Goal: Transaction & Acquisition: Purchase product/service

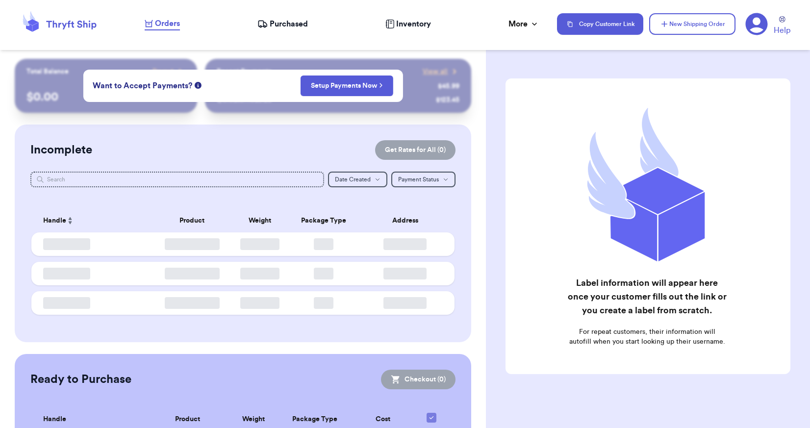
checkbox input "false"
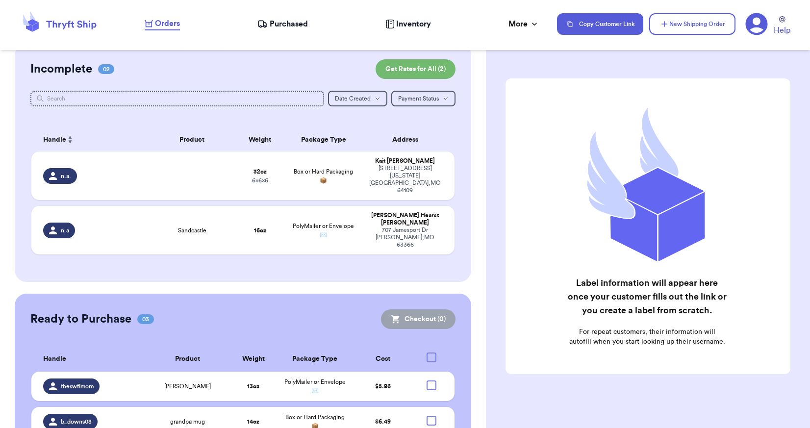
scroll to position [134, 0]
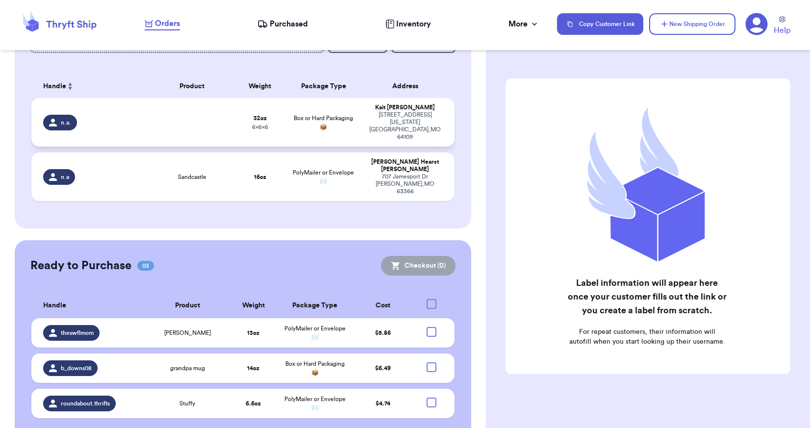
click at [299, 120] on td "Box or Hard Packaging 📦" at bounding box center [323, 122] width 76 height 49
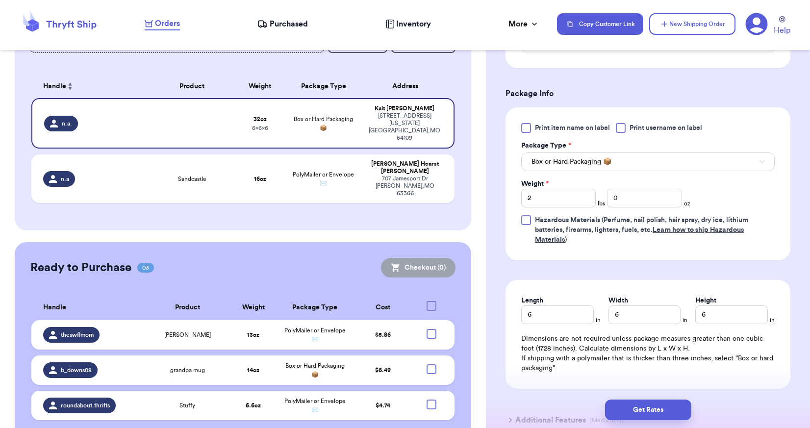
scroll to position [392, 0]
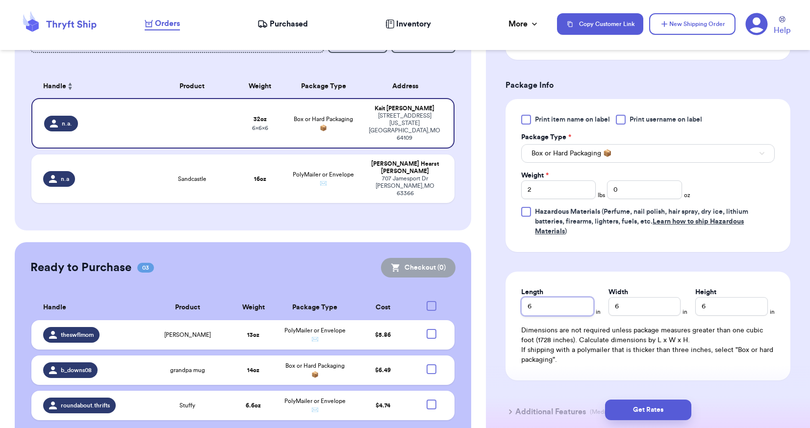
drag, startPoint x: 561, startPoint y: 308, endPoint x: 521, endPoint y: 308, distance: 40.2
click at [521, 308] on input "6" at bounding box center [557, 306] width 73 height 19
type input "10"
drag, startPoint x: 635, startPoint y: 303, endPoint x: 595, endPoint y: 310, distance: 40.7
click at [595, 310] on div "Length 10 in Width 6 in Height 6 in" at bounding box center [647, 301] width 253 height 28
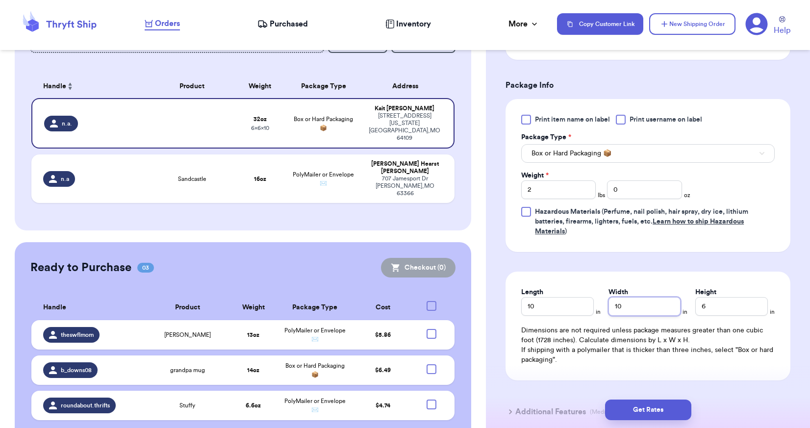
type input "10"
click at [727, 305] on input "6" at bounding box center [731, 306] width 73 height 19
type input "8"
click at [543, 189] on input "2" at bounding box center [558, 189] width 74 height 19
type input "3"
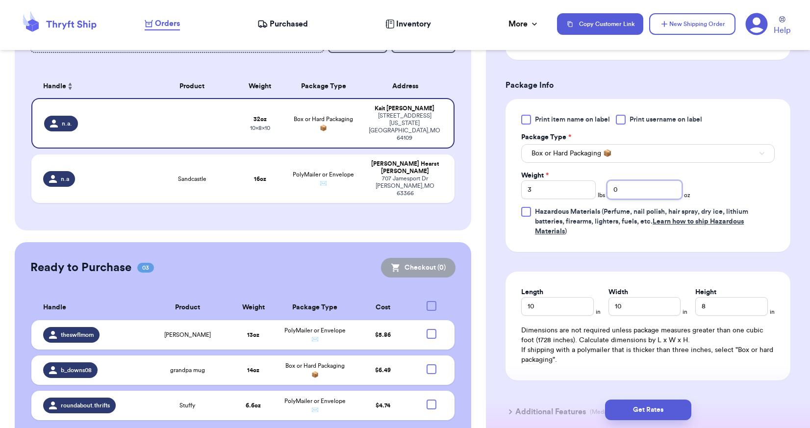
click at [623, 190] on input "0" at bounding box center [644, 189] width 74 height 19
type input "5"
click at [593, 262] on form "Shipping Information Delete Label Customer Info Order created: [DATE] 01:13 PM …" at bounding box center [647, 58] width 285 height 745
click at [652, 405] on button "Get Rates" at bounding box center [648, 409] width 86 height 21
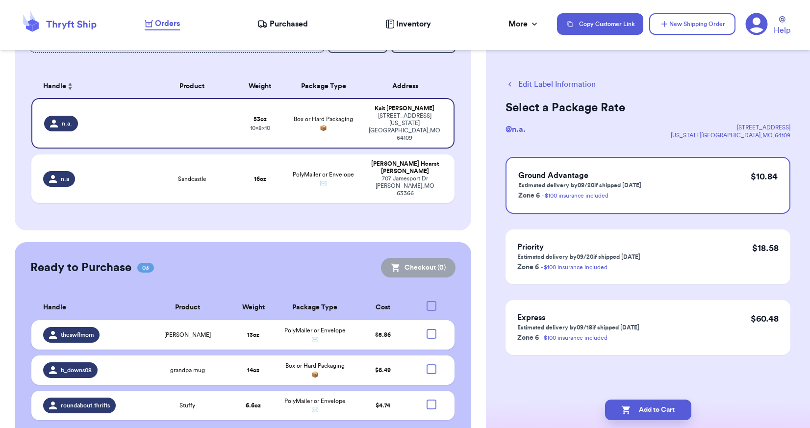
click at [550, 83] on button "Edit Label Information" at bounding box center [550, 84] width 90 height 12
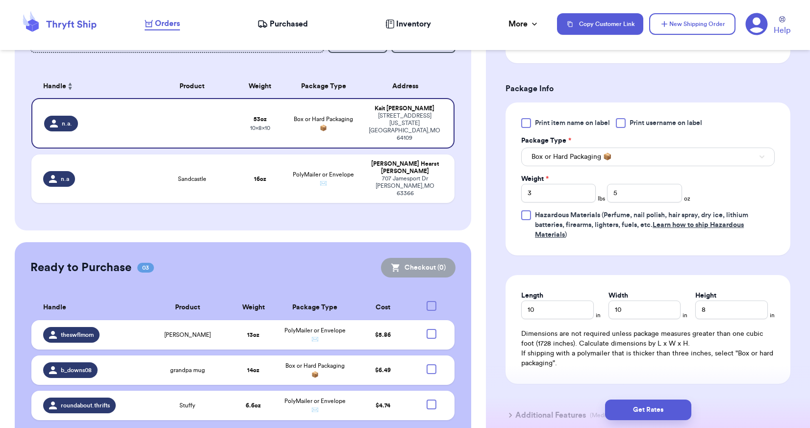
scroll to position [392, 0]
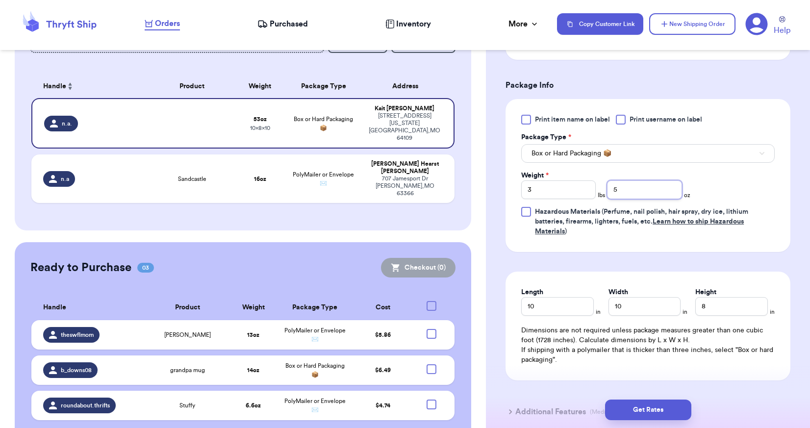
click at [621, 191] on input "5" at bounding box center [644, 189] width 74 height 19
click at [637, 405] on button "Get Rates" at bounding box center [648, 409] width 86 height 21
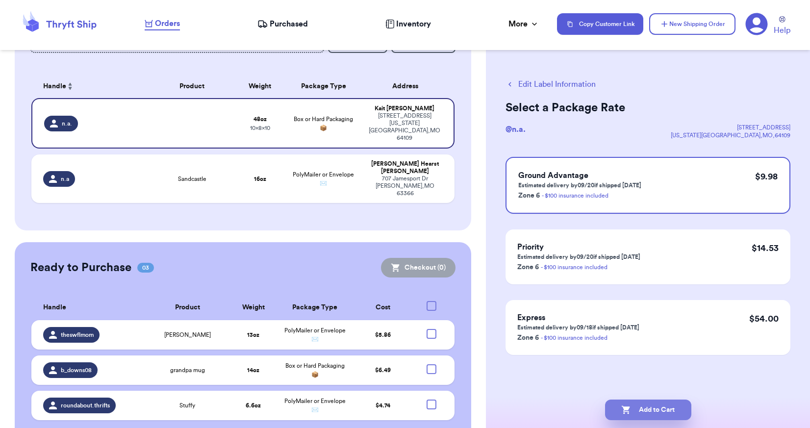
click at [649, 411] on button "Add to Cart" at bounding box center [648, 409] width 86 height 21
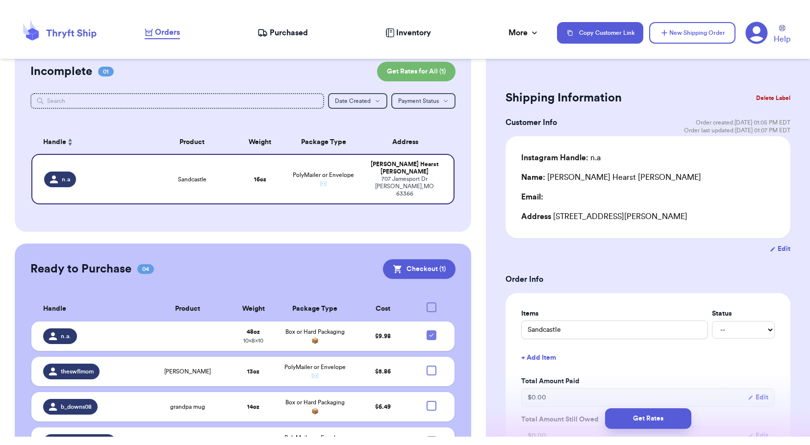
scroll to position [83, 0]
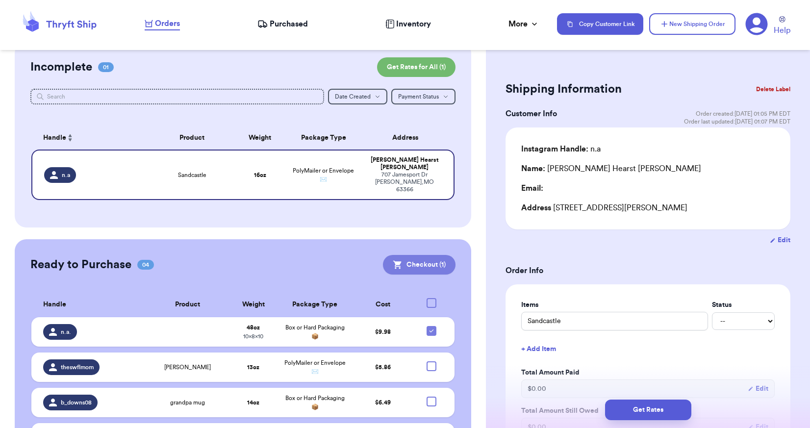
click at [420, 255] on button "Checkout ( 1 )" at bounding box center [419, 265] width 73 height 20
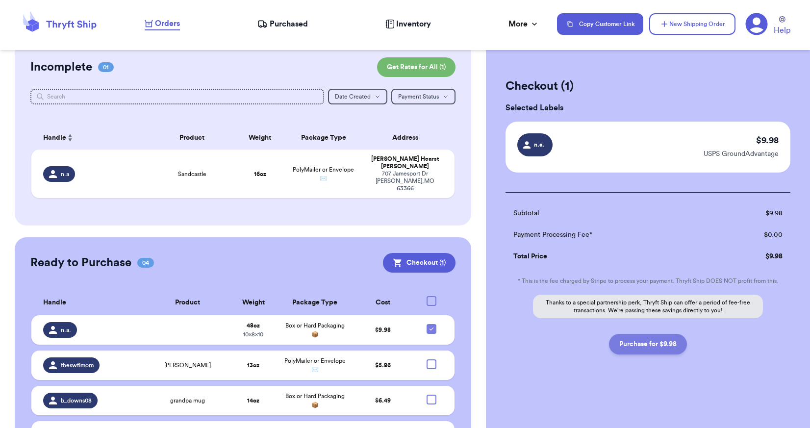
click at [642, 345] on button "Purchase for $9.98" at bounding box center [648, 344] width 78 height 21
checkbox input "false"
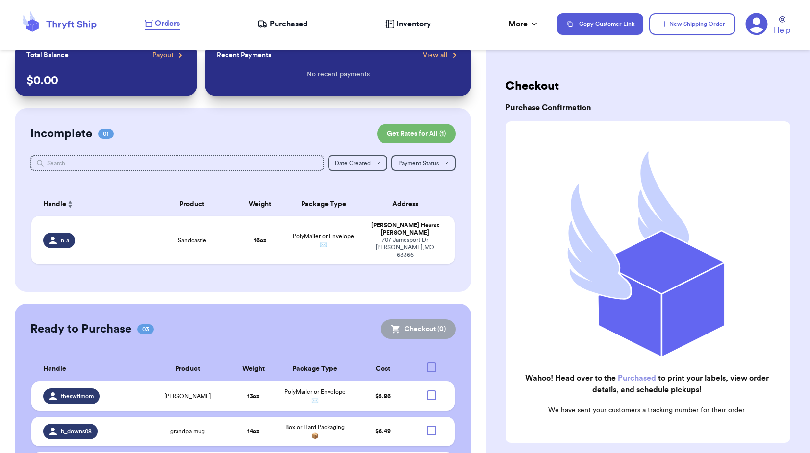
scroll to position [0, 0]
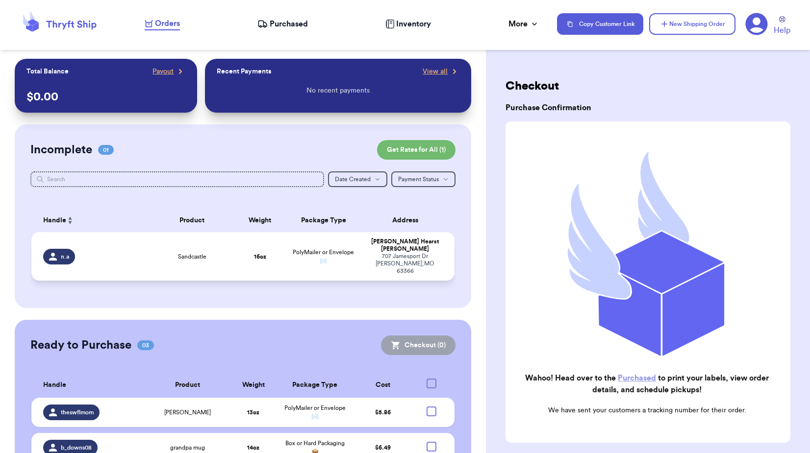
click at [293, 249] on span "PolyMailer or Envelope ✉️" at bounding box center [323, 256] width 61 height 15
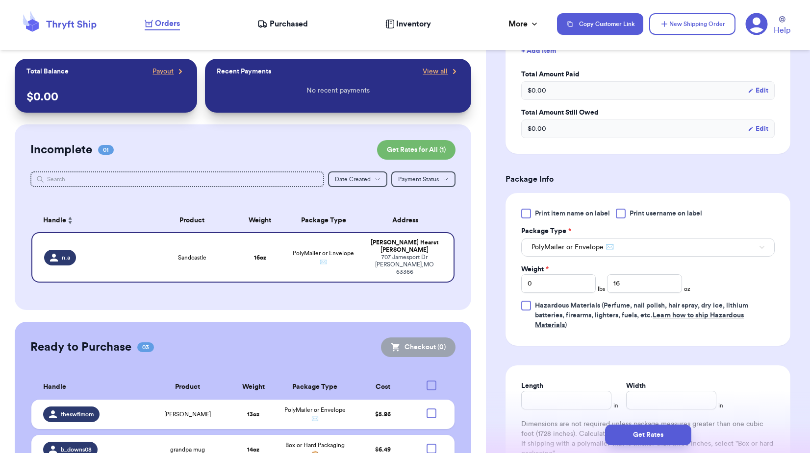
scroll to position [292, 0]
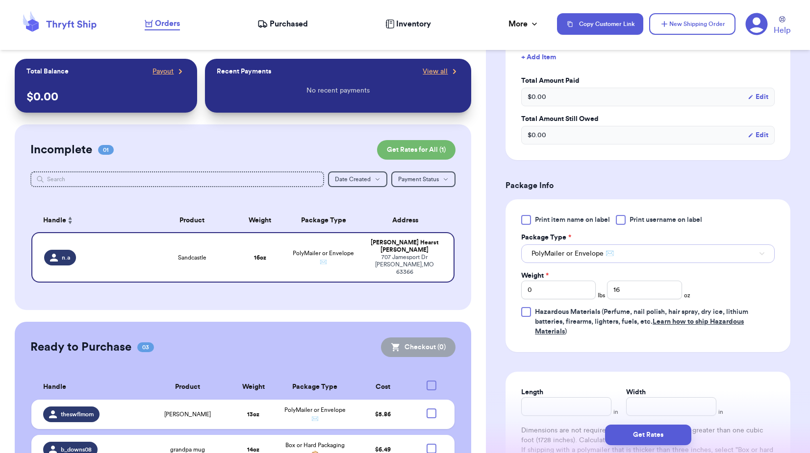
click at [602, 256] on span "PolyMailer or Envelope ✉️" at bounding box center [572, 254] width 82 height 10
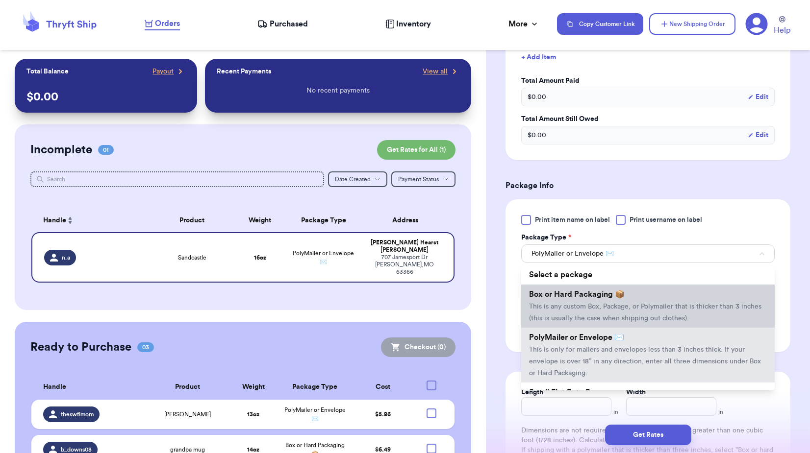
click at [574, 291] on span "Box or Hard Packaging 📦" at bounding box center [577, 295] width 96 height 8
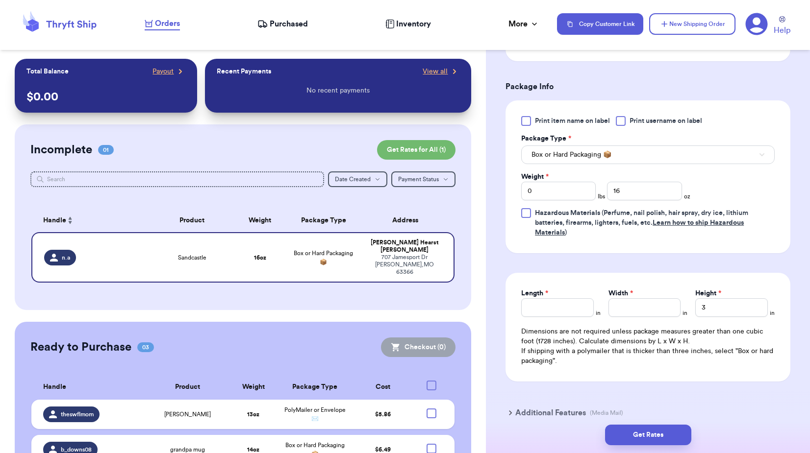
scroll to position [439, 0]
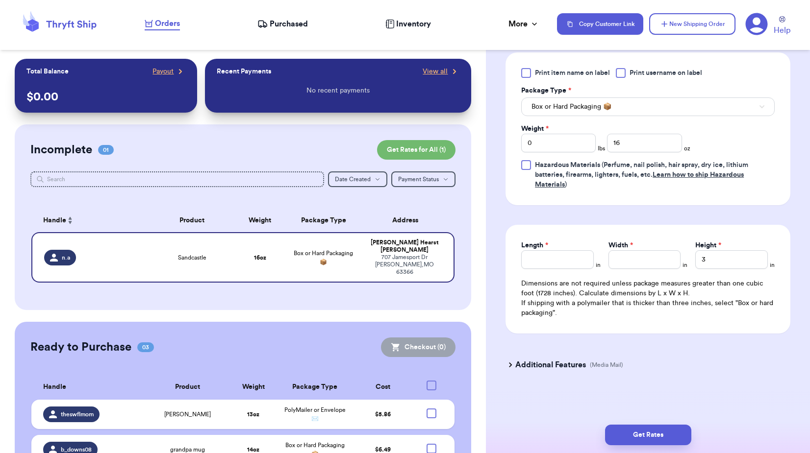
click at [281, 19] on span "Purchased" at bounding box center [289, 24] width 38 height 12
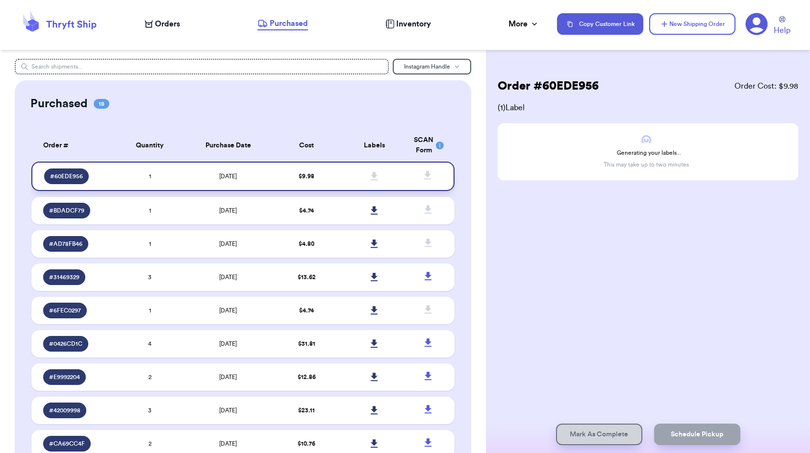
click at [343, 182] on td at bounding box center [374, 176] width 68 height 29
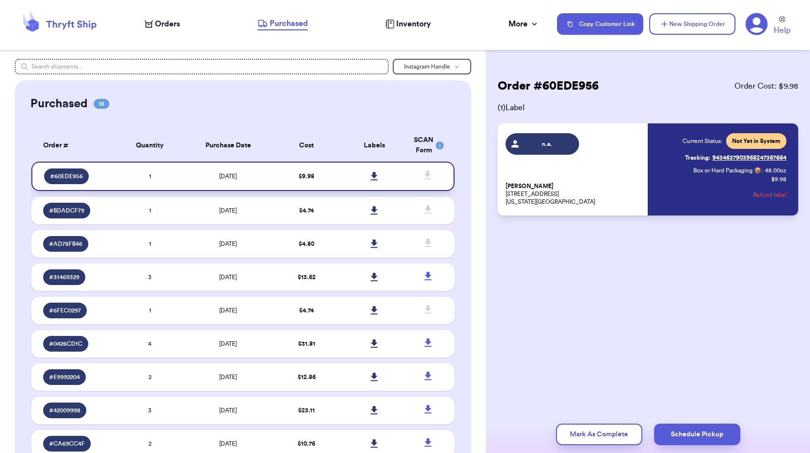
click at [371, 178] on icon at bounding box center [374, 176] width 7 height 8
